Goal: Entertainment & Leisure: Consume media (video, audio)

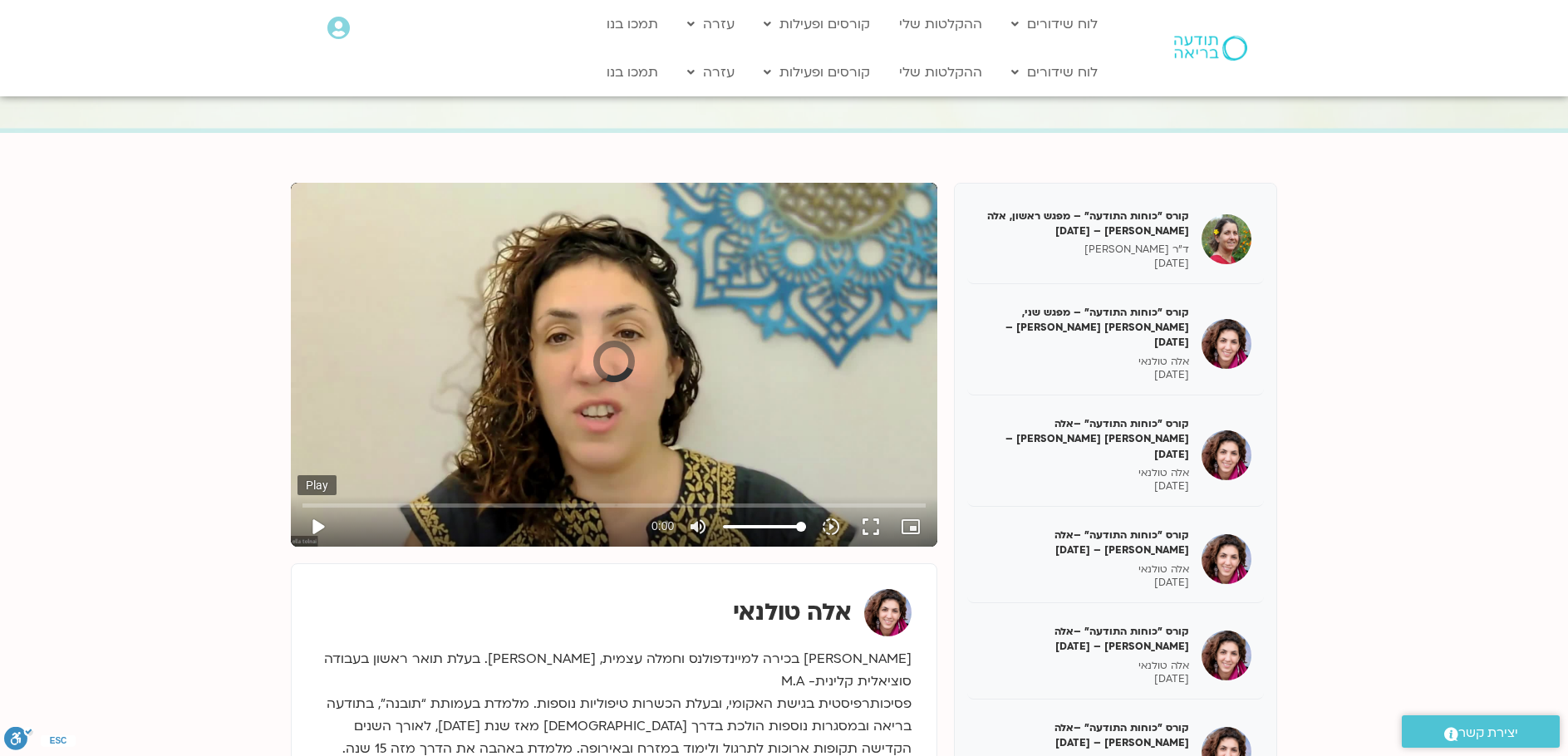
click at [317, 521] on button "play_arrow" at bounding box center [317, 527] width 40 height 40
click at [316, 520] on button "play_arrow" at bounding box center [317, 527] width 40 height 40
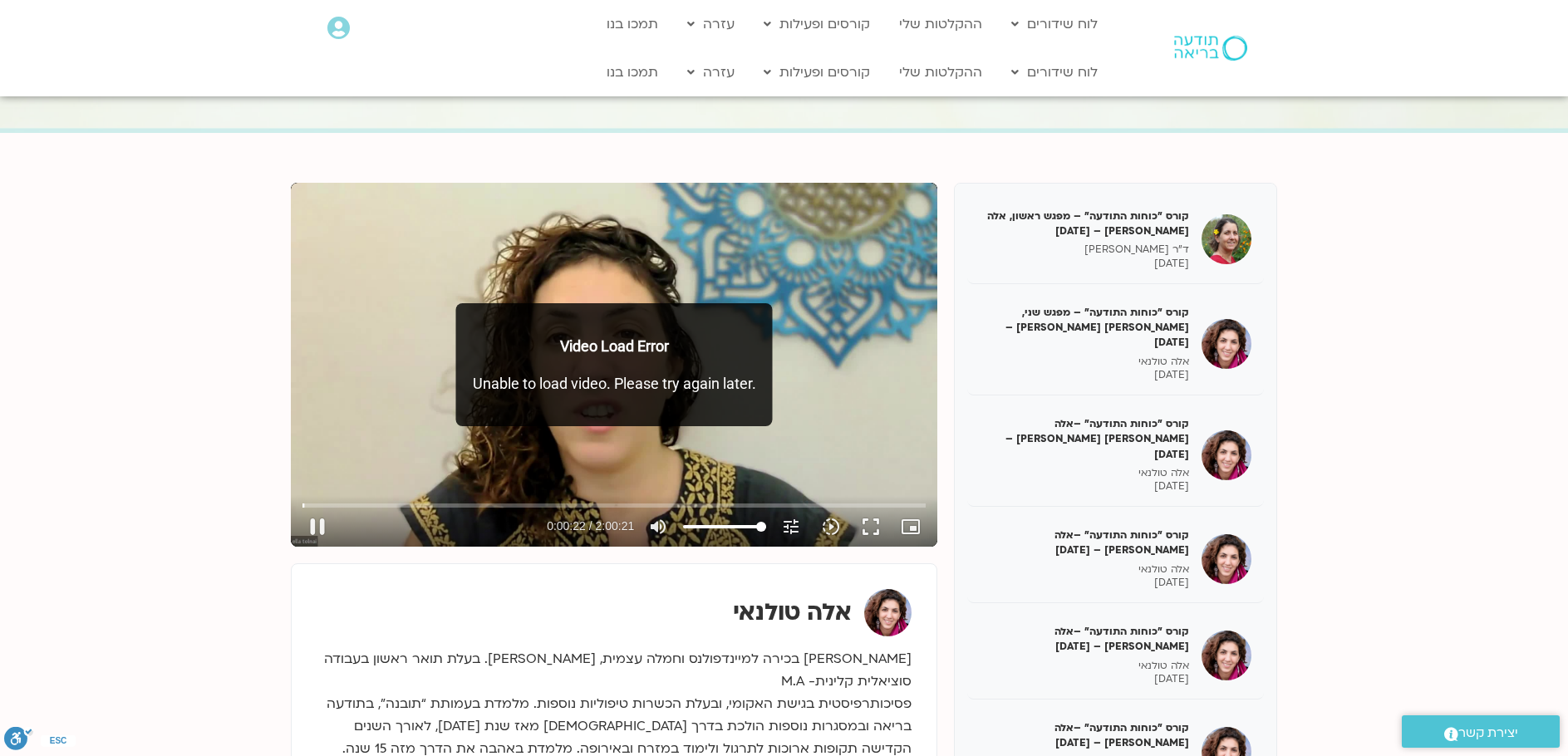
click at [429, 363] on div "Skip Ad 1:30 pause 0:00:22 / 2:00:21 volume_up Mute tune Resolution Auto 720p s…" at bounding box center [614, 364] width 647 height 364
click at [316, 527] on button "play_arrow" at bounding box center [317, 527] width 40 height 40
type input "23.242254"
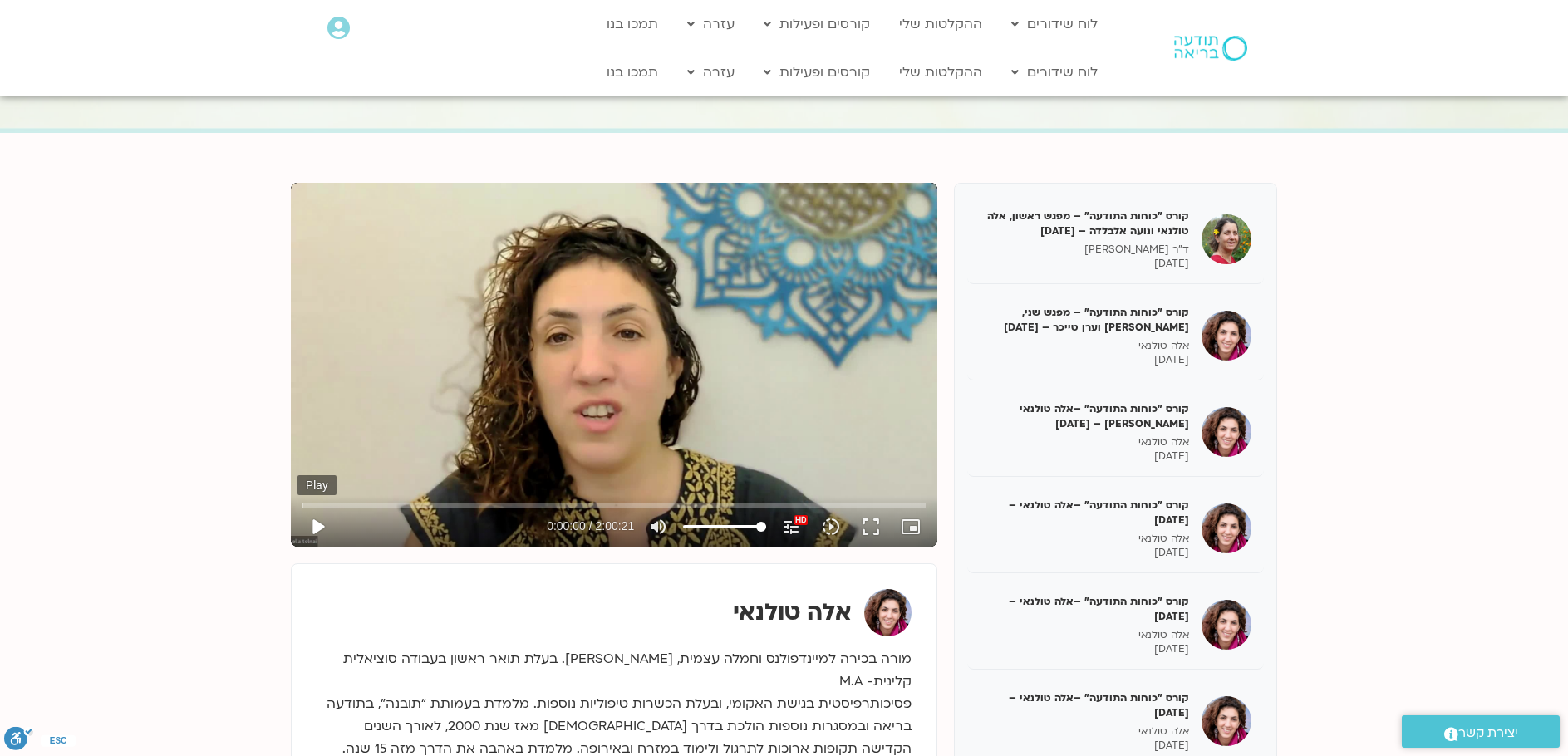
click at [322, 521] on button "play_arrow" at bounding box center [317, 527] width 40 height 40
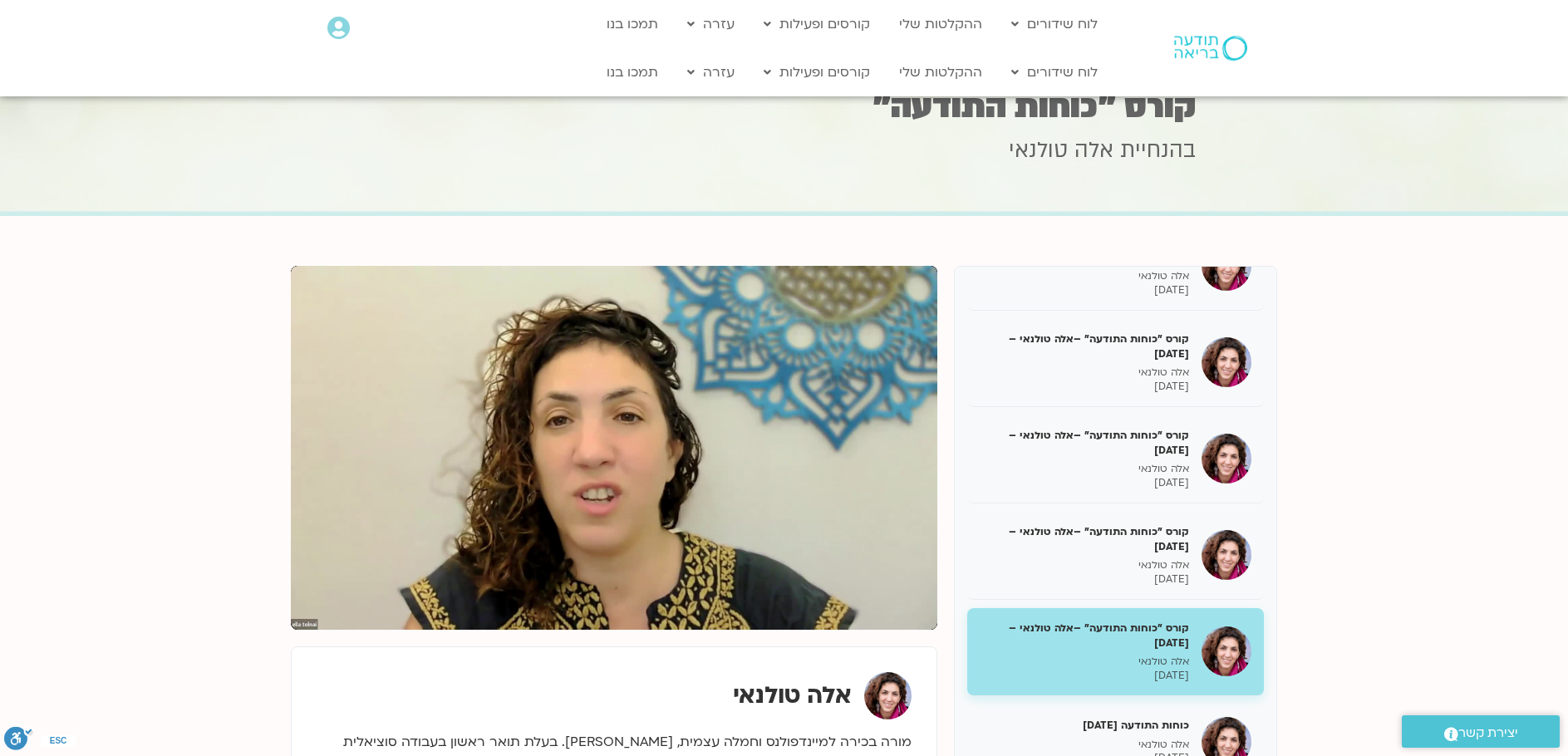
scroll to position [166, 0]
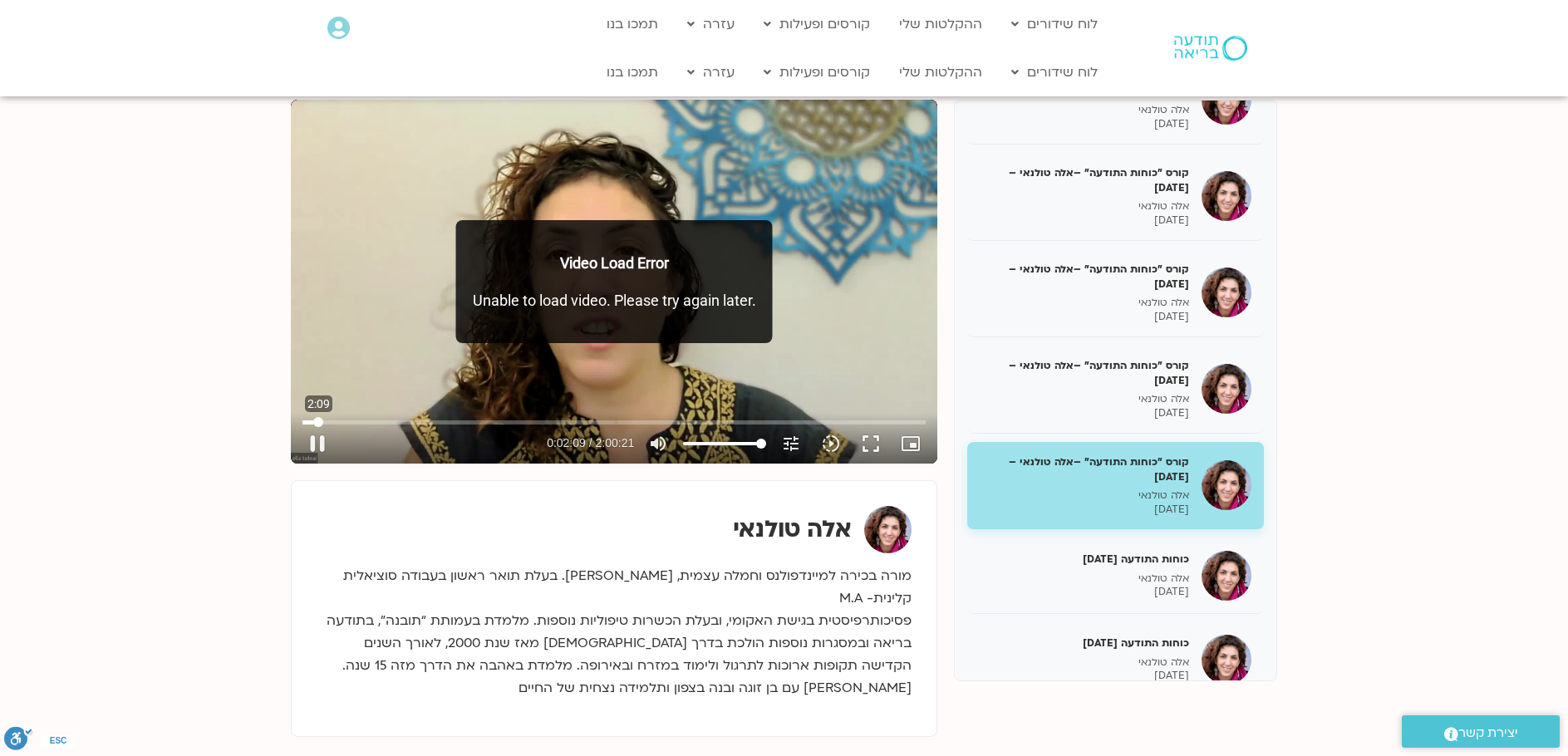
click at [318, 423] on input "Seek" at bounding box center [614, 422] width 623 height 9
click at [548, 280] on div "Video Load Error Unable to load video. Please try again later." at bounding box center [614, 281] width 316 height 123
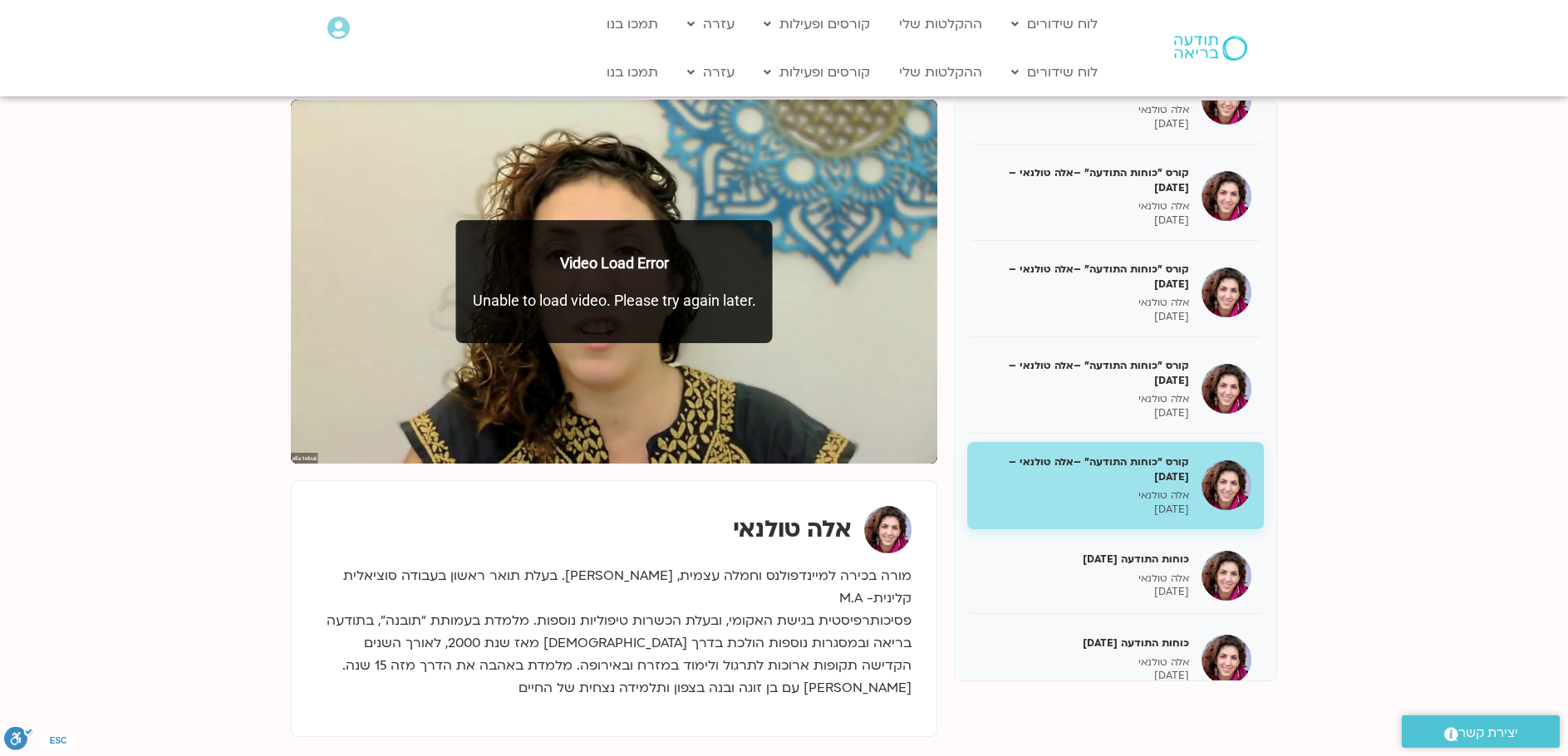
scroll to position [0, 0]
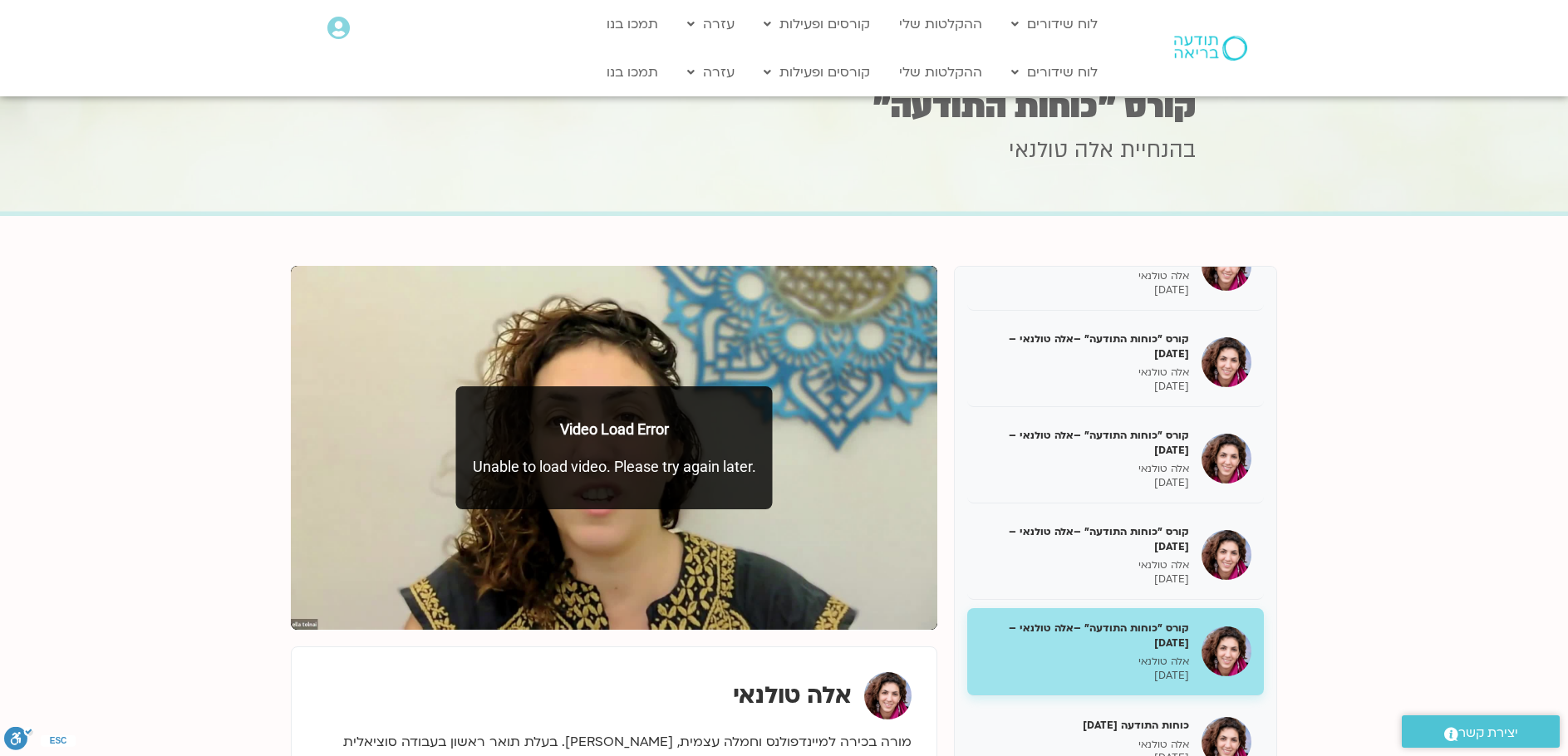
type input "143.222174"
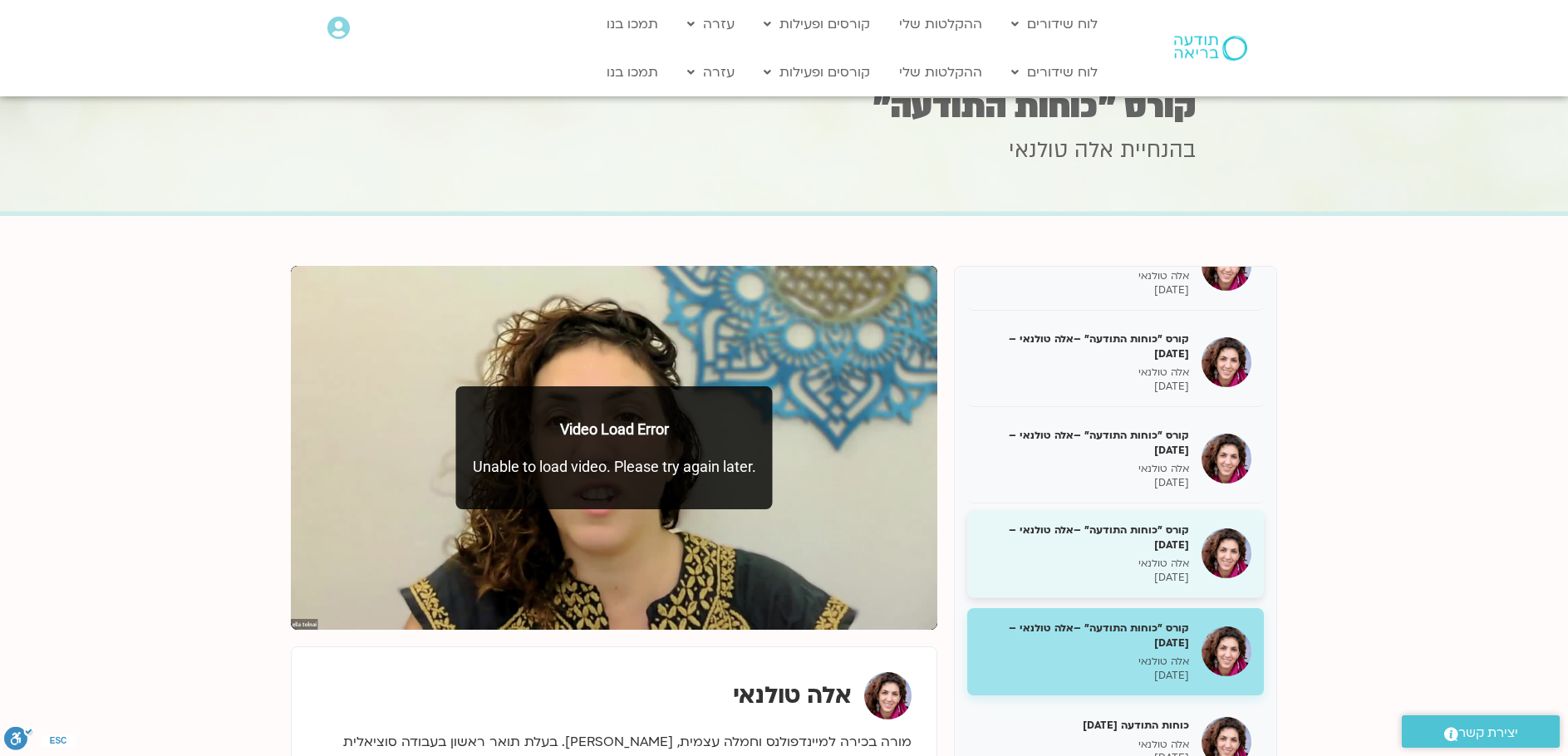
click at [1137, 540] on h5 "קורס "כוחות התודעה" –אלה טולנאי – [DATE]" at bounding box center [1085, 537] width 209 height 29
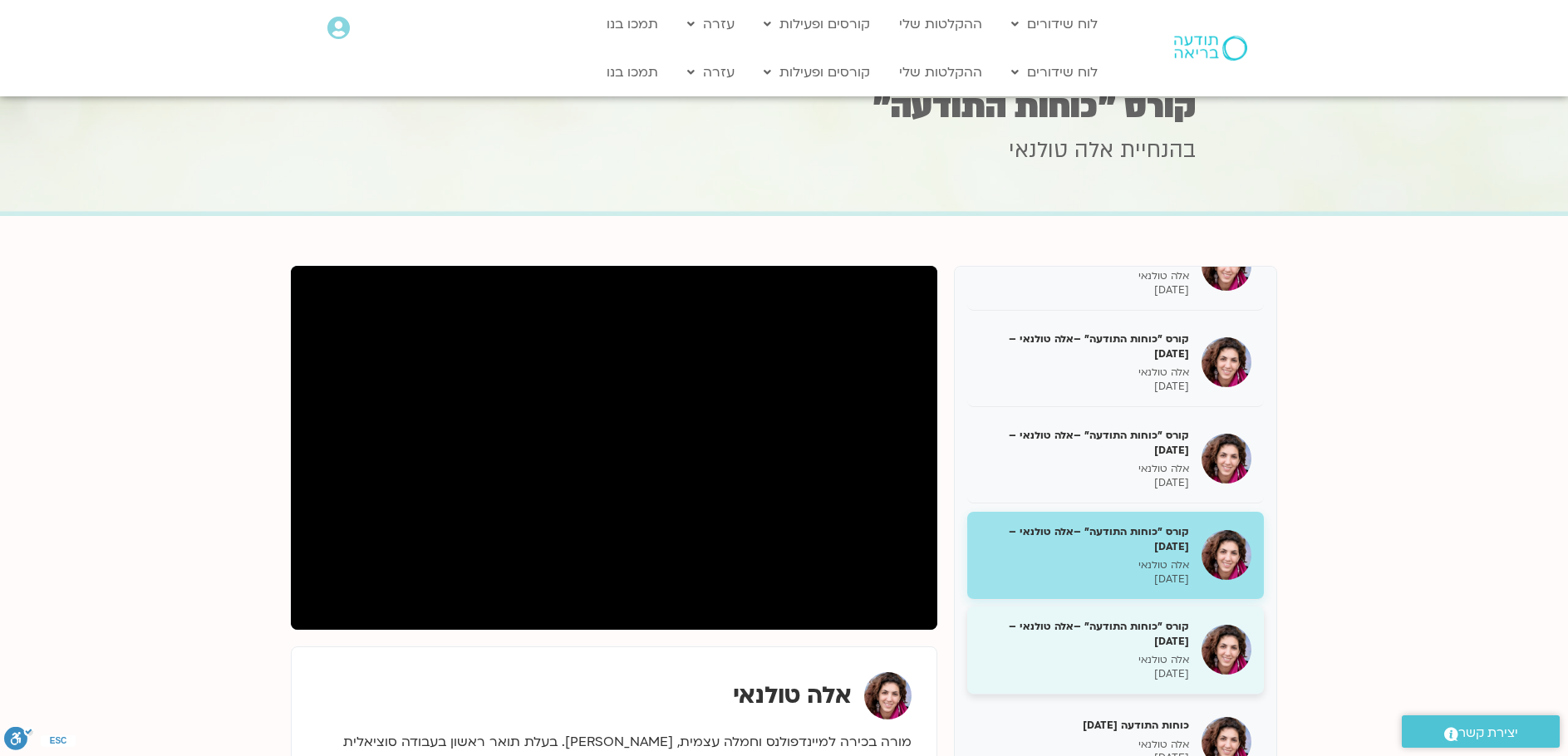
click at [1137, 640] on h5 "קורס "כוחות התודעה" –אלה טולנאי –[DATE]" at bounding box center [1085, 633] width 209 height 29
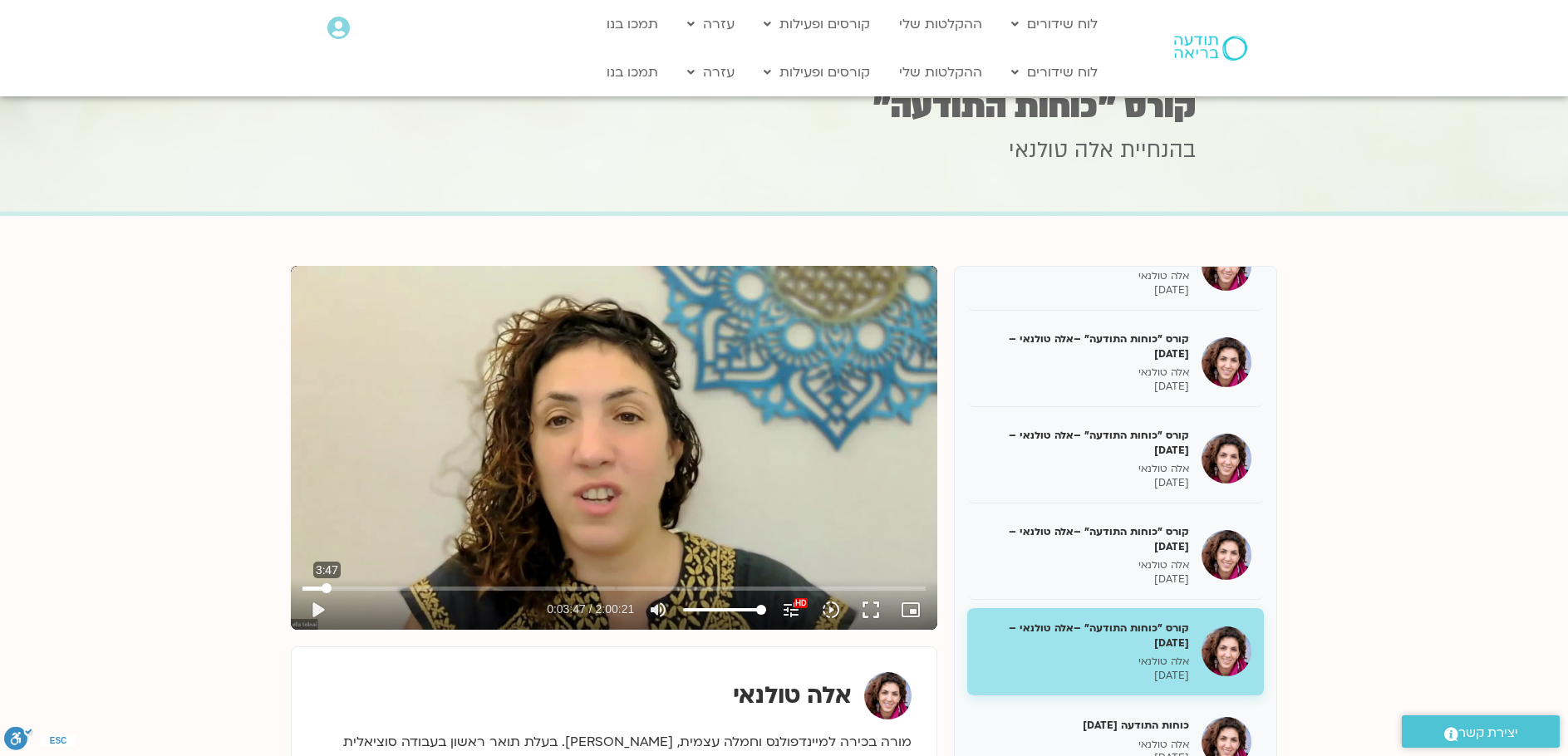
click at [327, 586] on input "Seek" at bounding box center [614, 588] width 623 height 9
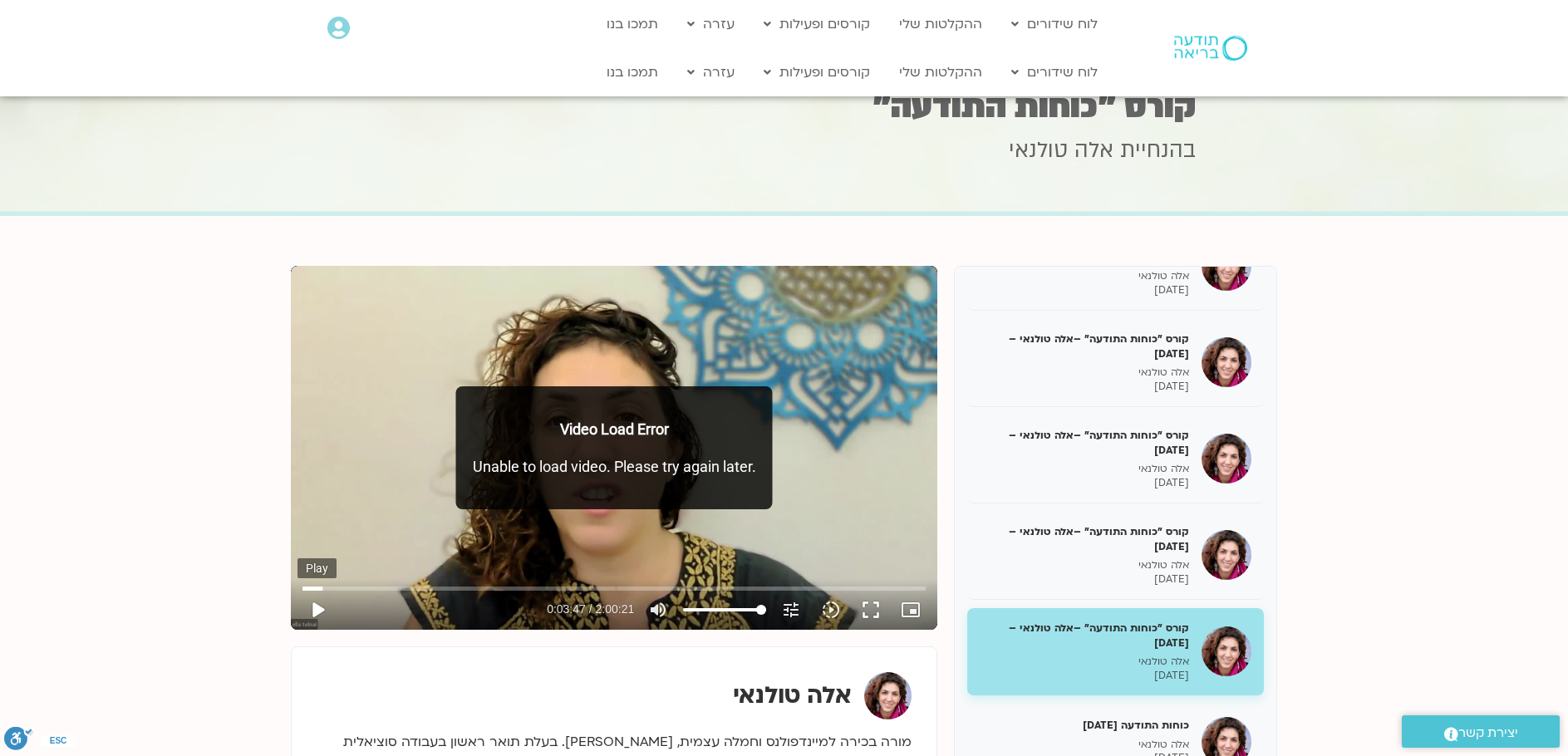
click at [321, 600] on button "play_arrow" at bounding box center [317, 610] width 40 height 40
click at [860, 614] on button "fullscreen" at bounding box center [871, 610] width 40 height 40
drag, startPoint x: 866, startPoint y: 605, endPoint x: 874, endPoint y: 707, distance: 102.3
click at [866, 606] on button "fullscreen" at bounding box center [871, 610] width 40 height 40
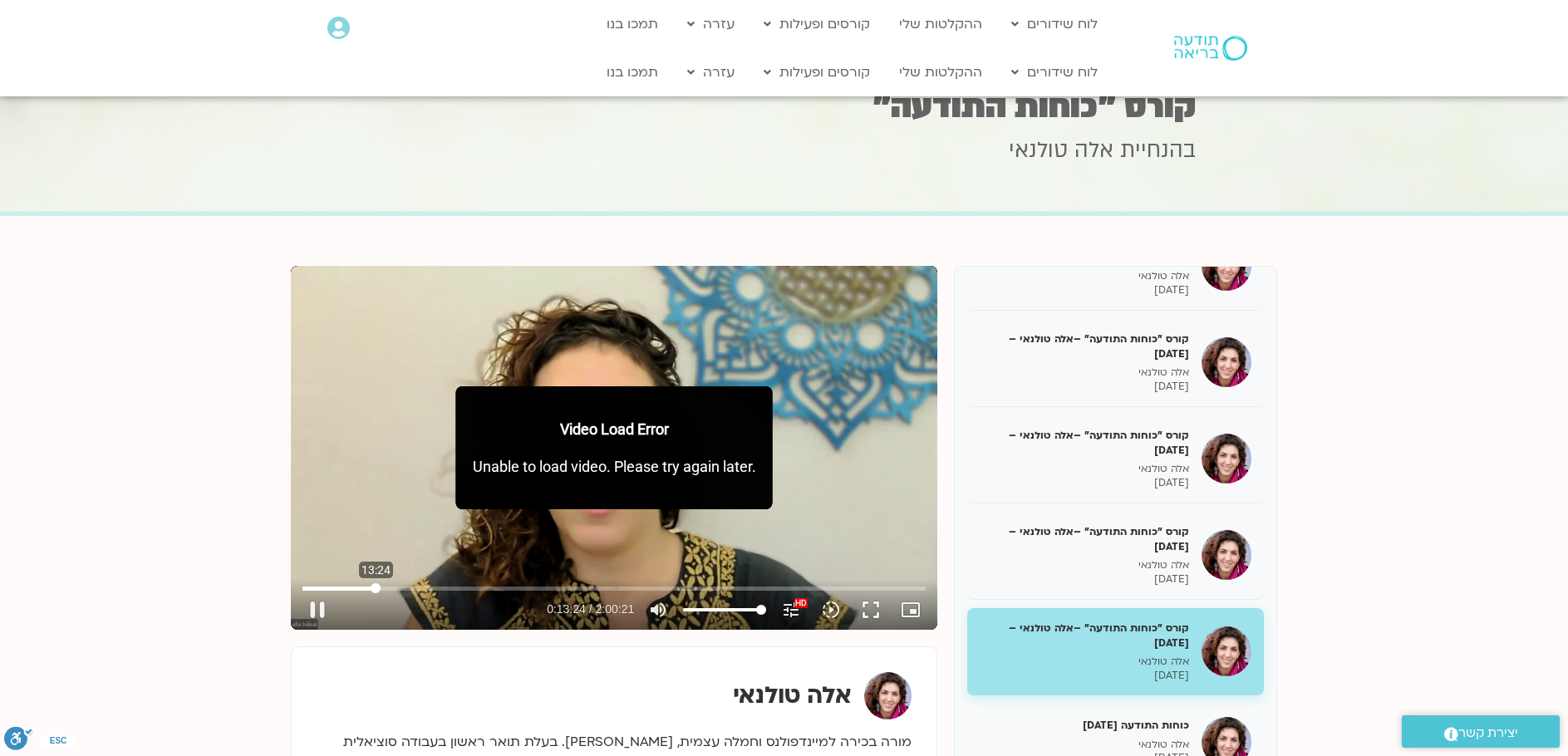
click at [375, 592] on input "Seek" at bounding box center [614, 588] width 623 height 9
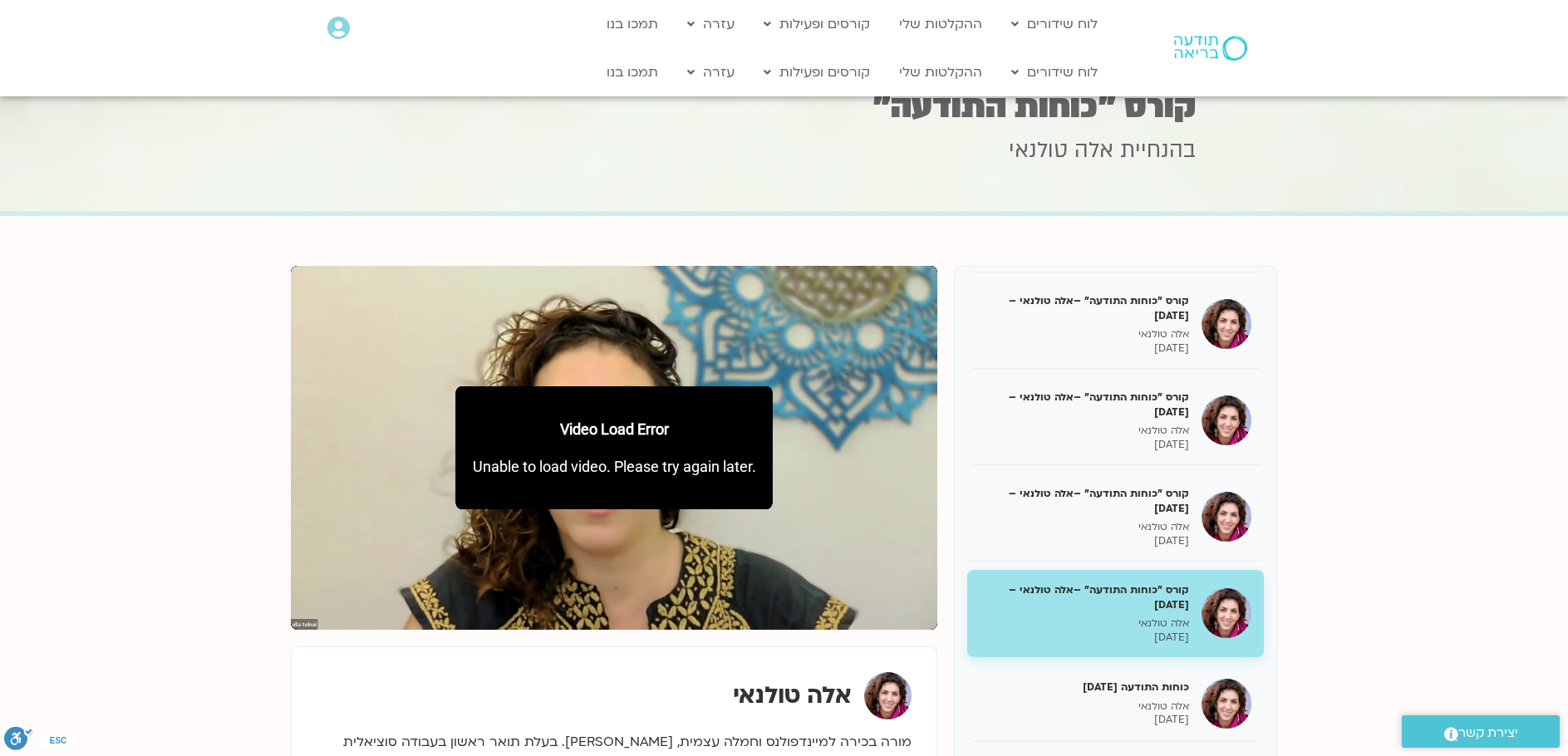
scroll to position [166, 0]
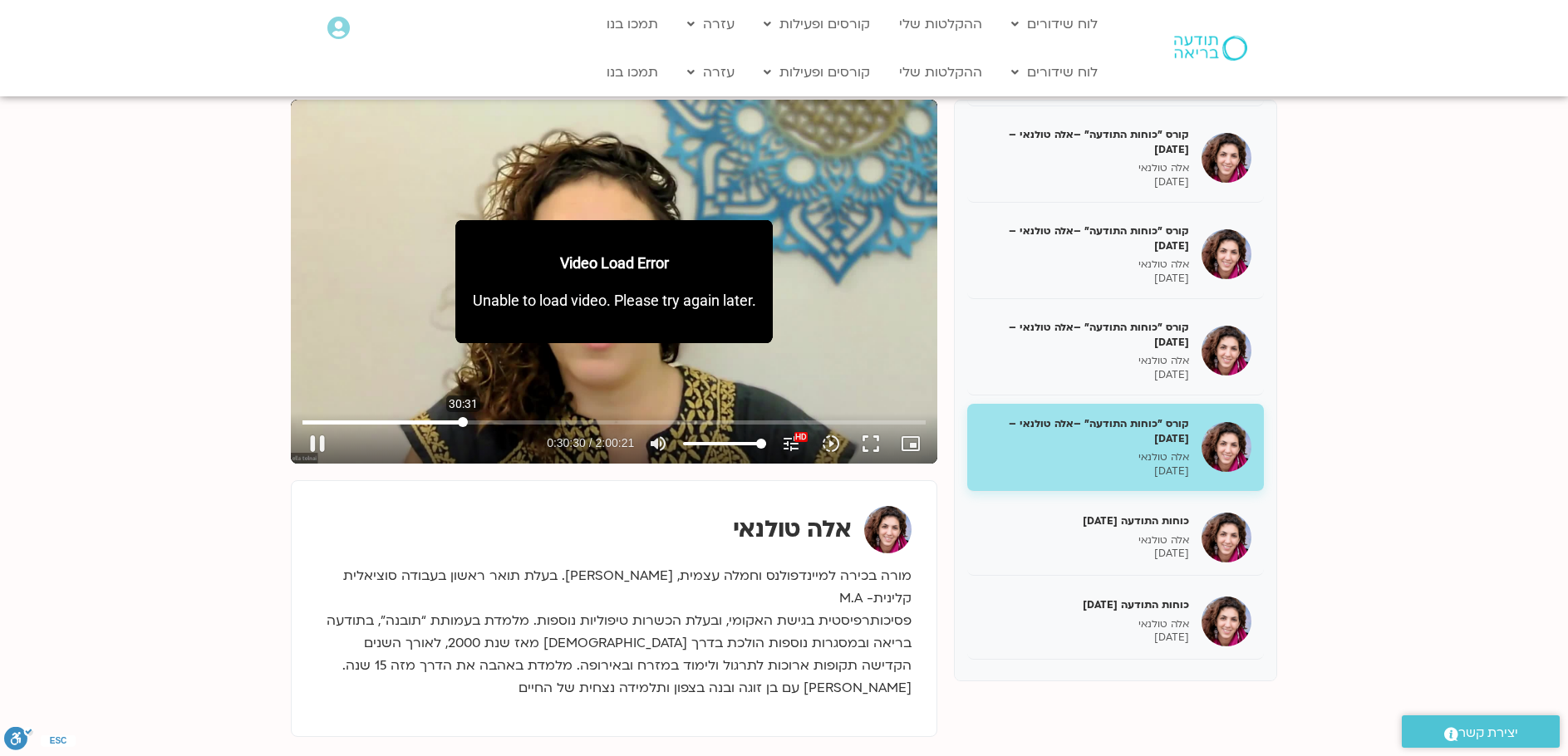
click at [463, 423] on input "Seek" at bounding box center [614, 422] width 623 height 9
click at [481, 420] on input "Seek" at bounding box center [614, 422] width 623 height 9
click at [495, 419] on input "Seek" at bounding box center [614, 422] width 623 height 9
click at [508, 418] on input "Seek" at bounding box center [614, 422] width 623 height 9
click at [526, 427] on div at bounding box center [440, 444] width 205 height 40
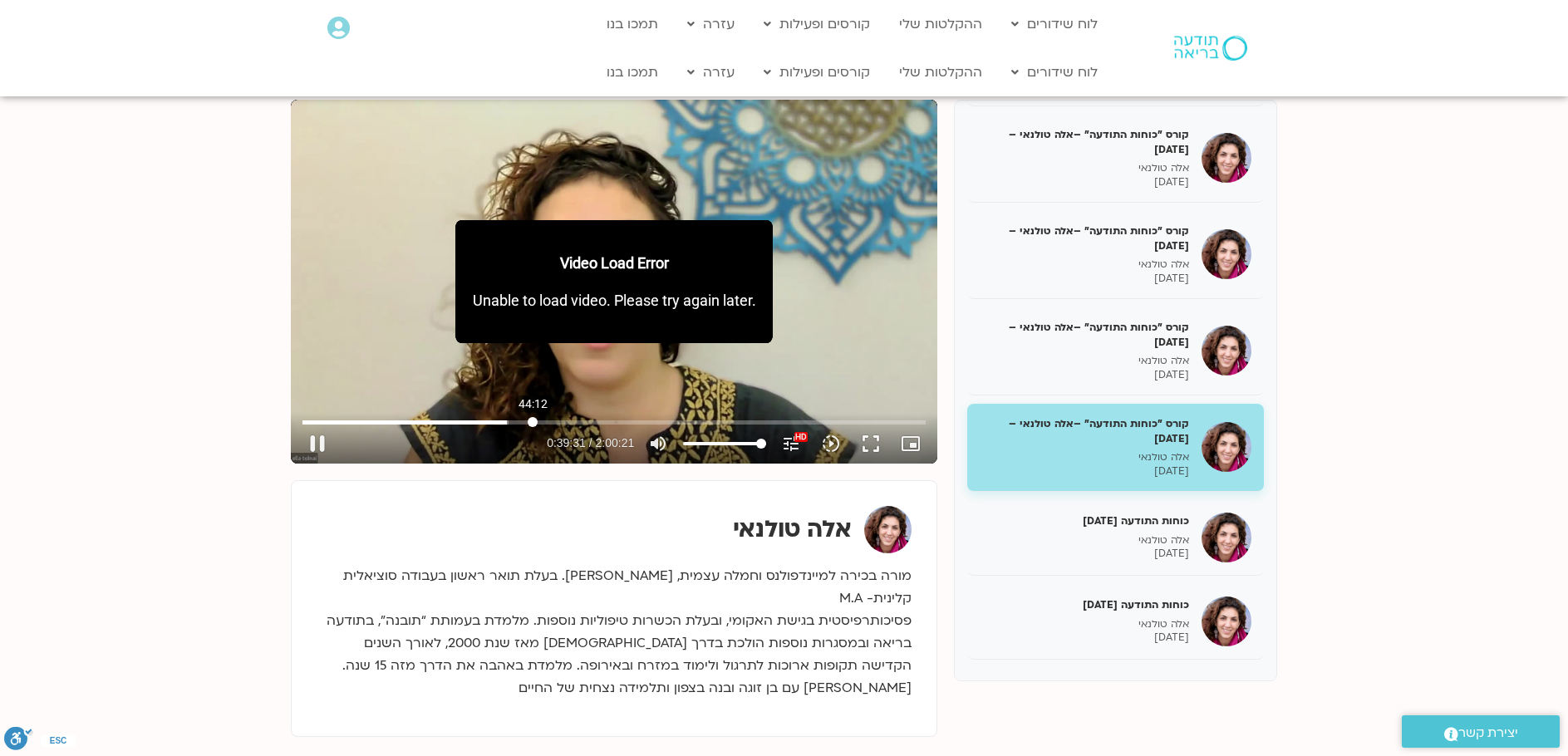
click at [533, 424] on input "Seek" at bounding box center [614, 422] width 623 height 9
click at [521, 421] on input "Seek" at bounding box center [614, 422] width 623 height 9
type input "2527.391324"
click at [914, 445] on icon "picture_in_picture_alt" at bounding box center [910, 444] width 20 height 20
click at [864, 441] on button "fullscreen" at bounding box center [871, 444] width 40 height 40
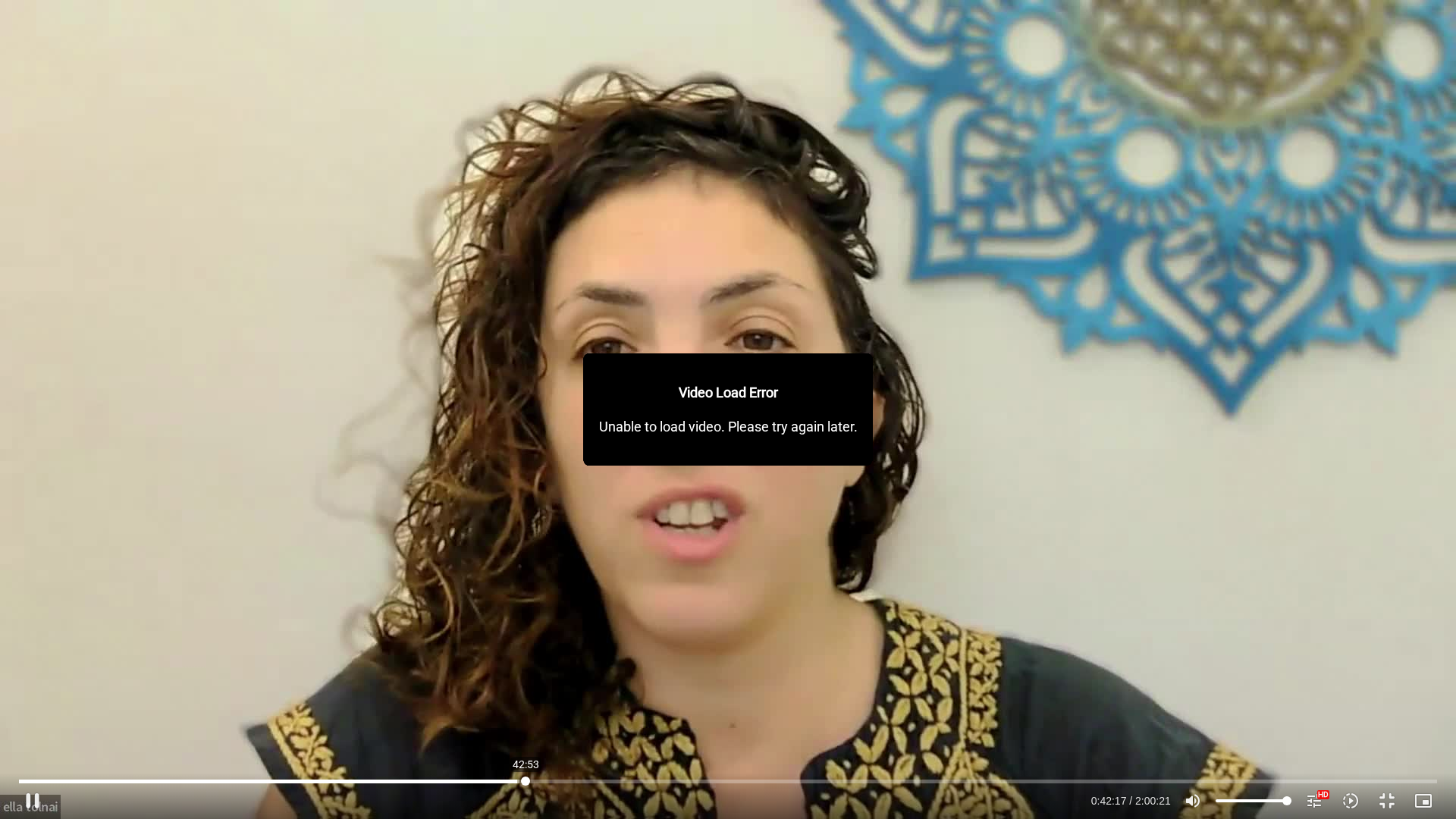
click at [525, 689] on input "Seek" at bounding box center [728, 781] width 1418 height 9
click at [532, 689] on input "Seek" at bounding box center [728, 781] width 1418 height 9
click at [539, 689] on input "Seek" at bounding box center [728, 781] width 1418 height 9
click at [566, 689] on input "Seek" at bounding box center [728, 781] width 1418 height 9
click at [574, 689] on input "Seek" at bounding box center [728, 781] width 1418 height 9
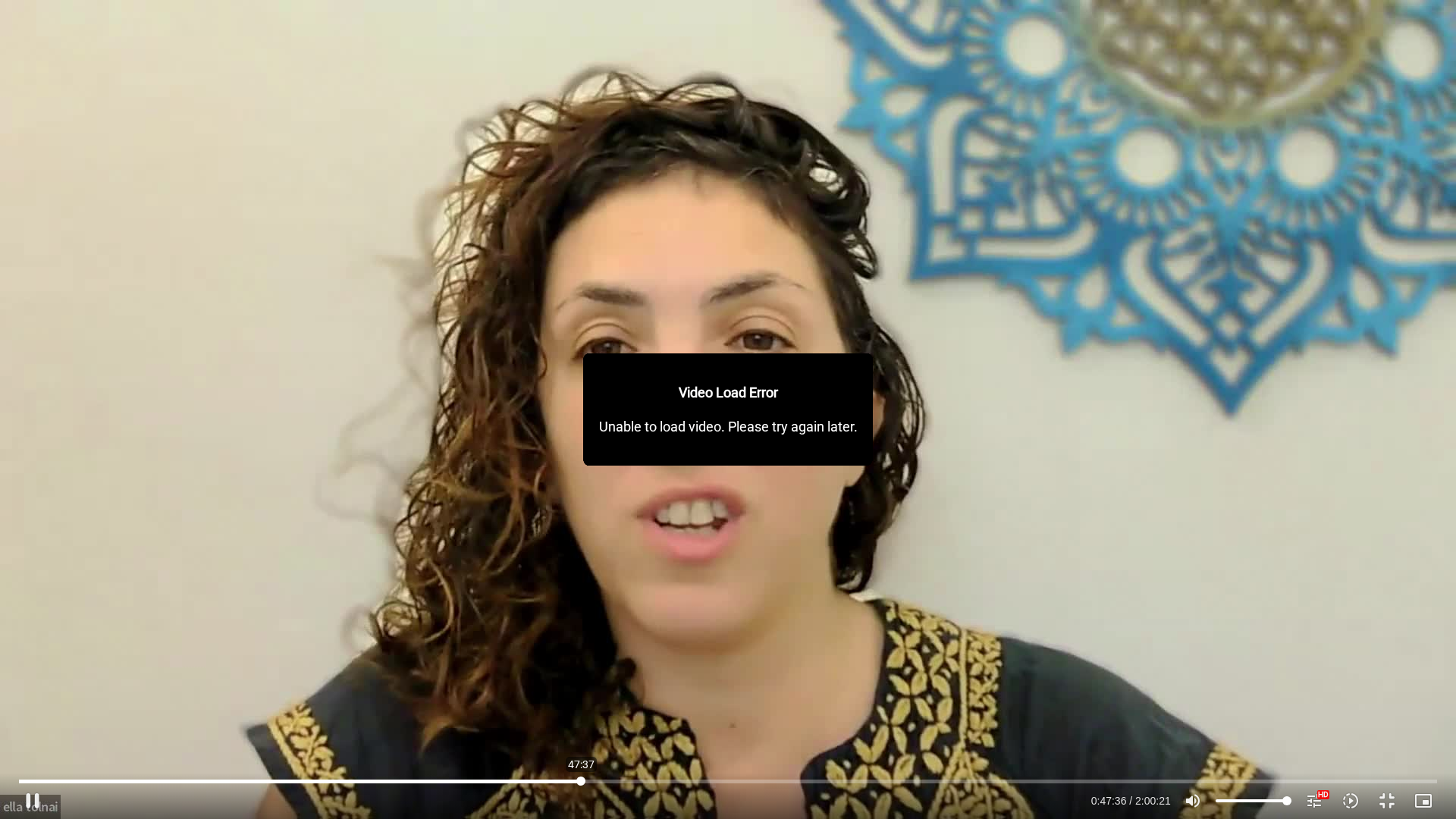
click at [581, 689] on input "Seek" at bounding box center [728, 781] width 1418 height 9
click at [589, 689] on input "Seek" at bounding box center [728, 781] width 1418 height 9
click at [597, 689] on input "Seek" at bounding box center [728, 781] width 1418 height 9
click at [610, 689] on input "Seek" at bounding box center [728, 781] width 1418 height 9
click at [621, 689] on input "Seek" at bounding box center [728, 781] width 1418 height 9
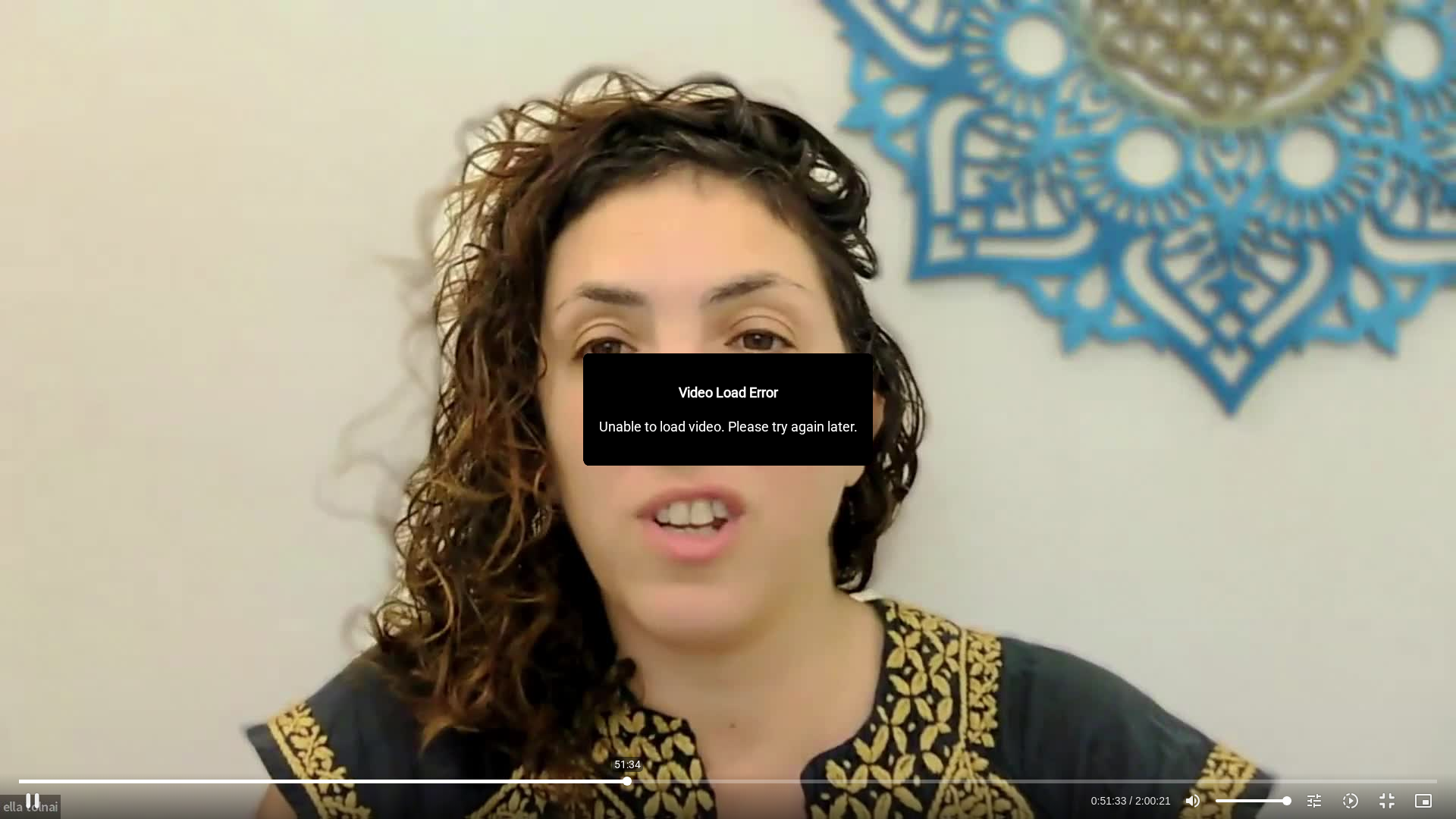
click at [627, 689] on input "Seek" at bounding box center [728, 781] width 1418 height 9
click at [634, 689] on input "Seek" at bounding box center [728, 781] width 1418 height 9
click at [645, 689] on input "Seek" at bounding box center [728, 781] width 1418 height 9
click at [666, 689] on input "Seek" at bounding box center [728, 781] width 1418 height 9
click at [673, 689] on input "Seek" at bounding box center [728, 781] width 1418 height 9
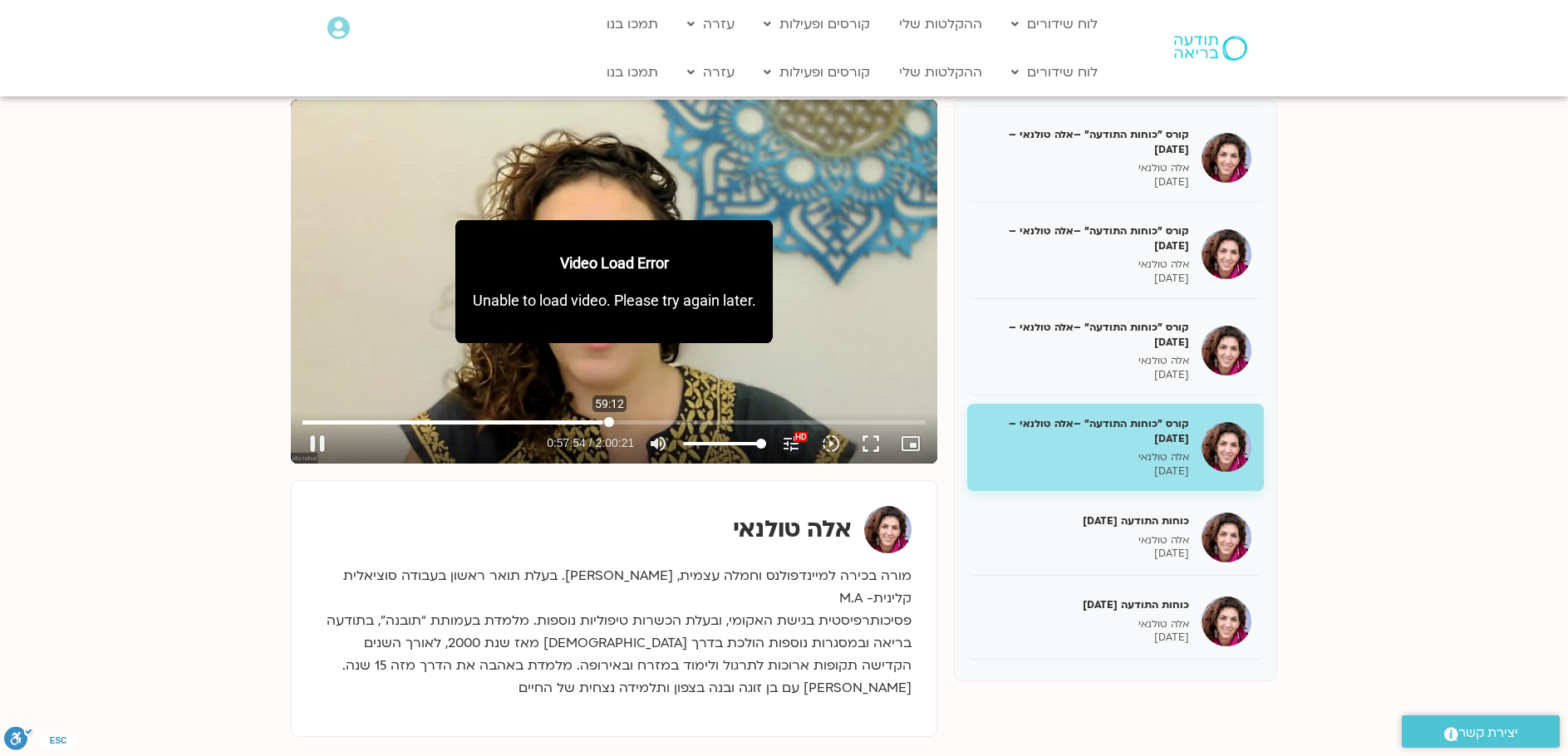
click at [609, 420] on input "Seek" at bounding box center [614, 422] width 623 height 9
click at [618, 419] on input "Seek" at bounding box center [614, 422] width 623 height 9
click at [315, 440] on button "pause" at bounding box center [317, 444] width 40 height 40
type input "4377.840368"
